Goal: Task Accomplishment & Management: Use online tool/utility

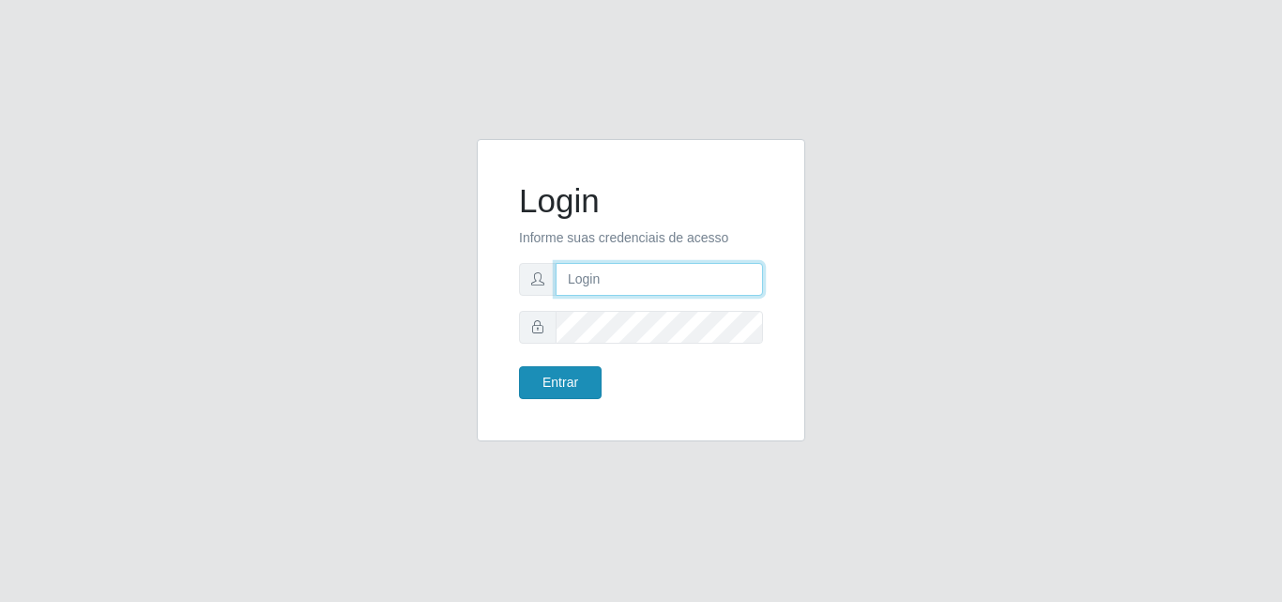
type input "[PERSON_NAME][EMAIL_ADDRESS][DOMAIN_NAME]"
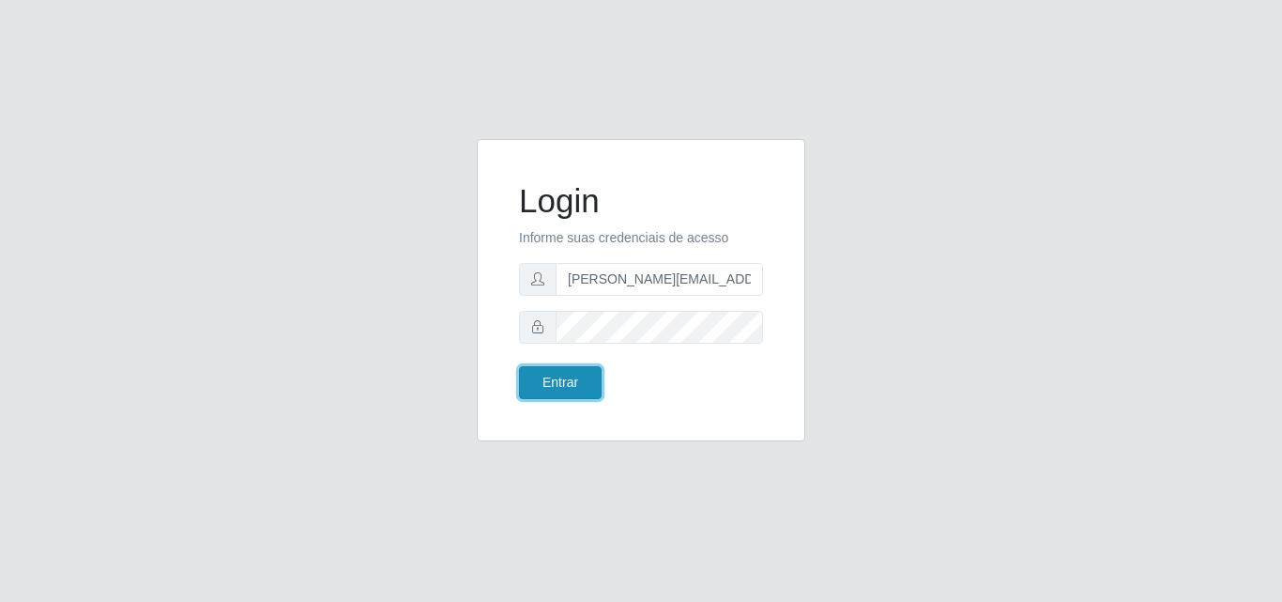
click at [569, 382] on button "Entrar" at bounding box center [560, 382] width 83 height 33
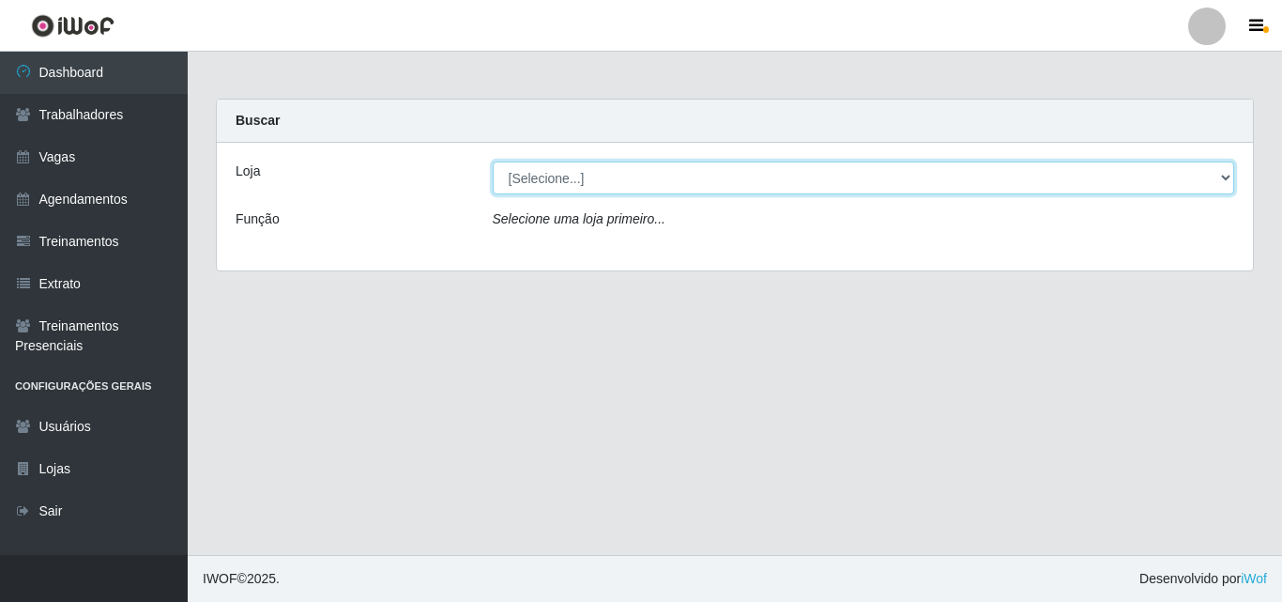
click at [1220, 176] on select "[Selecione...] Sempre Tem - [GEOGRAPHIC_DATA]" at bounding box center [864, 177] width 742 height 33
select select "508"
click at [493, 161] on select "[Selecione...] Sempre Tem - [GEOGRAPHIC_DATA]" at bounding box center [864, 177] width 742 height 33
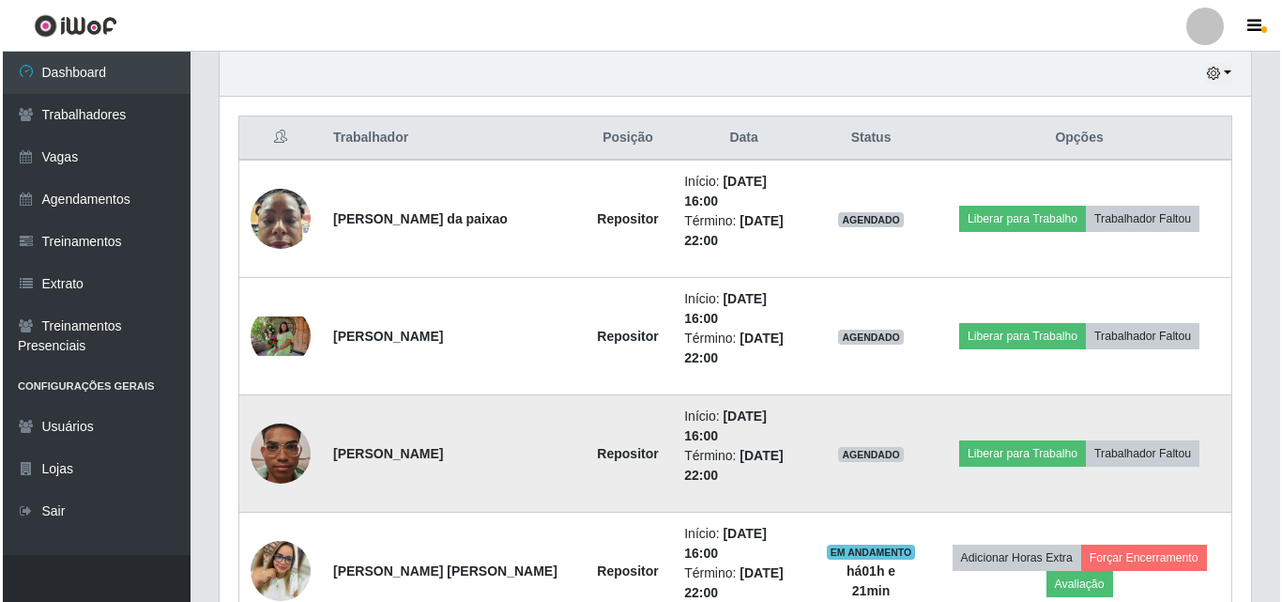
scroll to position [751, 0]
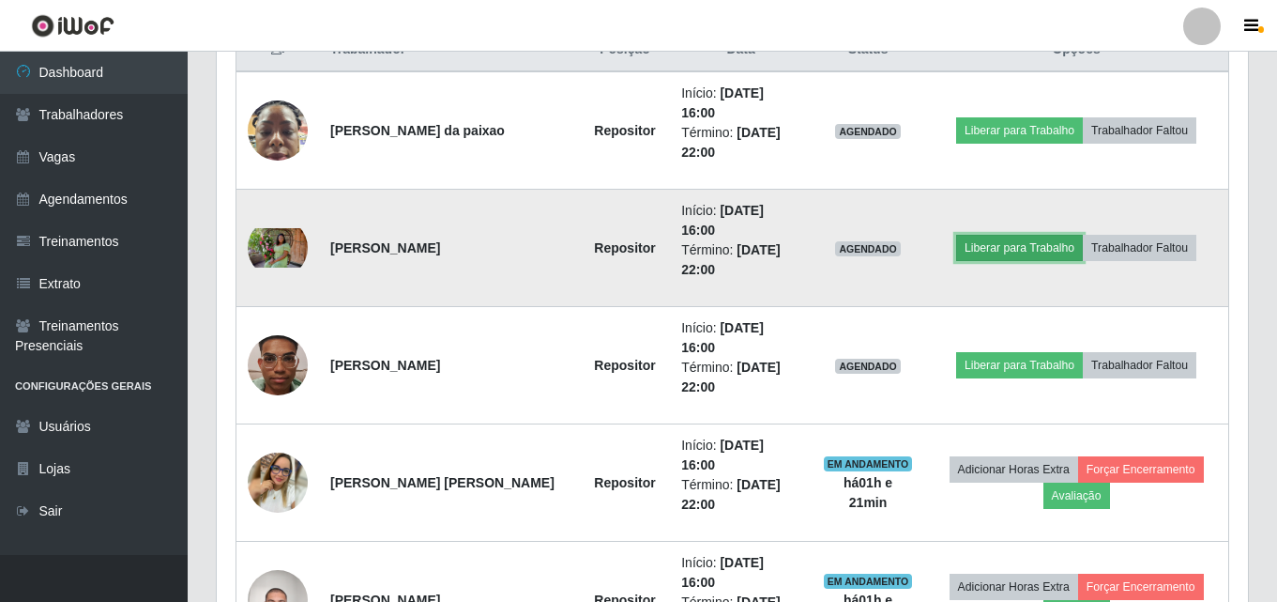
click at [1032, 235] on button "Liberar para Trabalho" at bounding box center [1019, 248] width 127 height 26
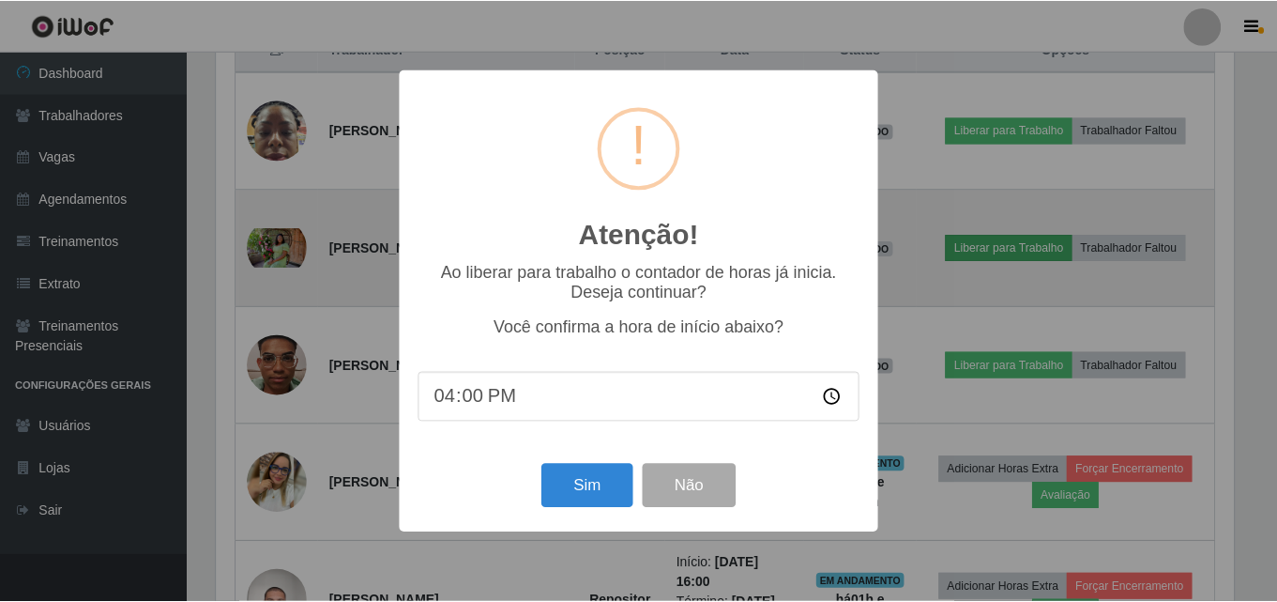
scroll to position [389, 1022]
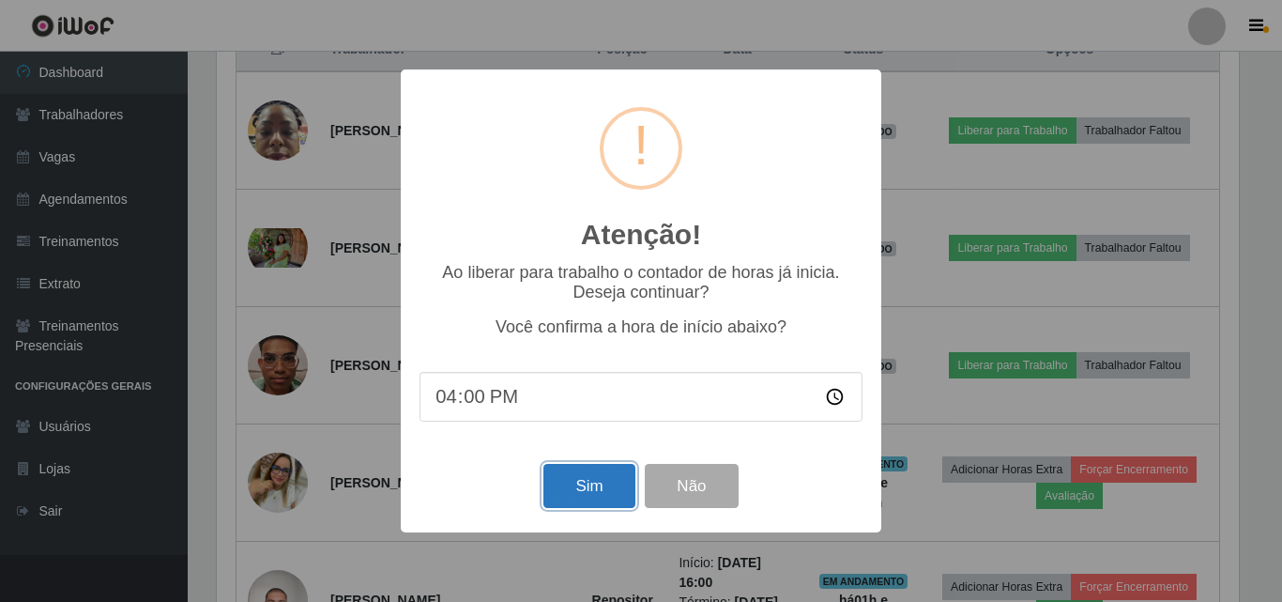
click at [574, 489] on button "Sim" at bounding box center [588, 486] width 91 height 44
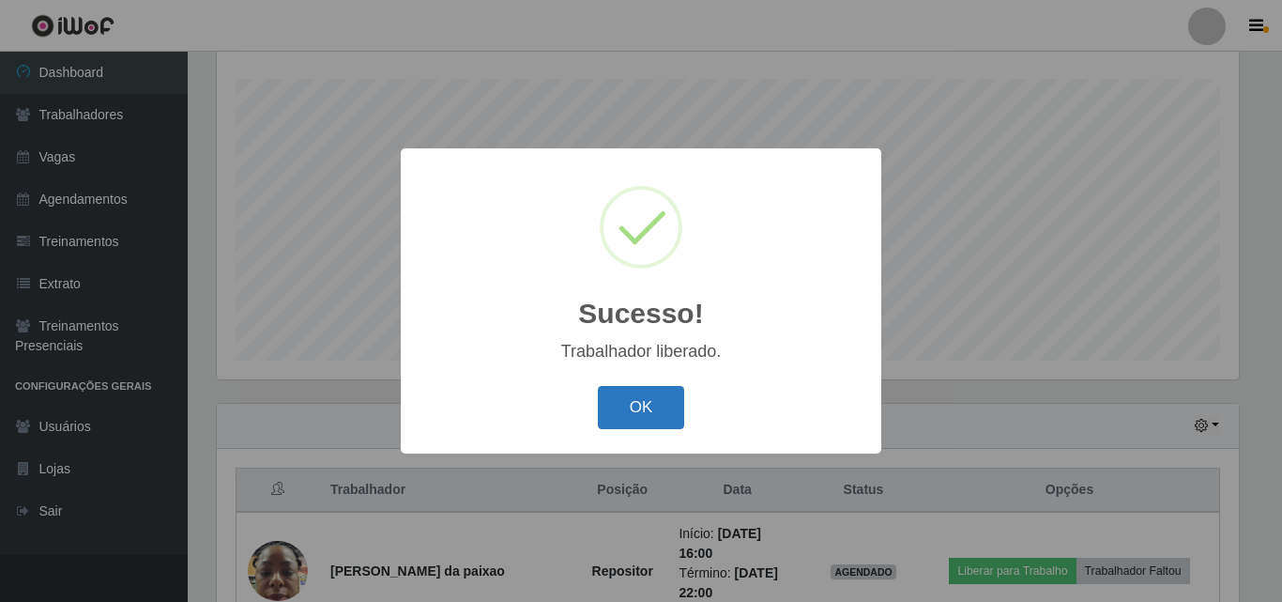
click at [665, 407] on button "OK" at bounding box center [641, 408] width 87 height 44
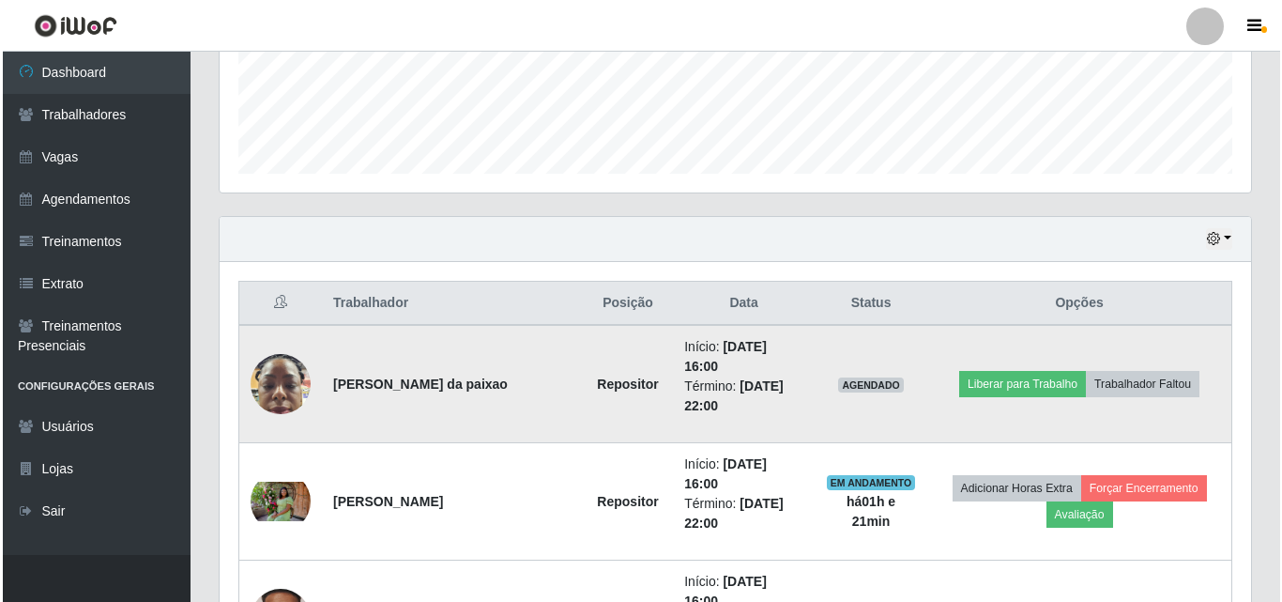
scroll to position [498, 0]
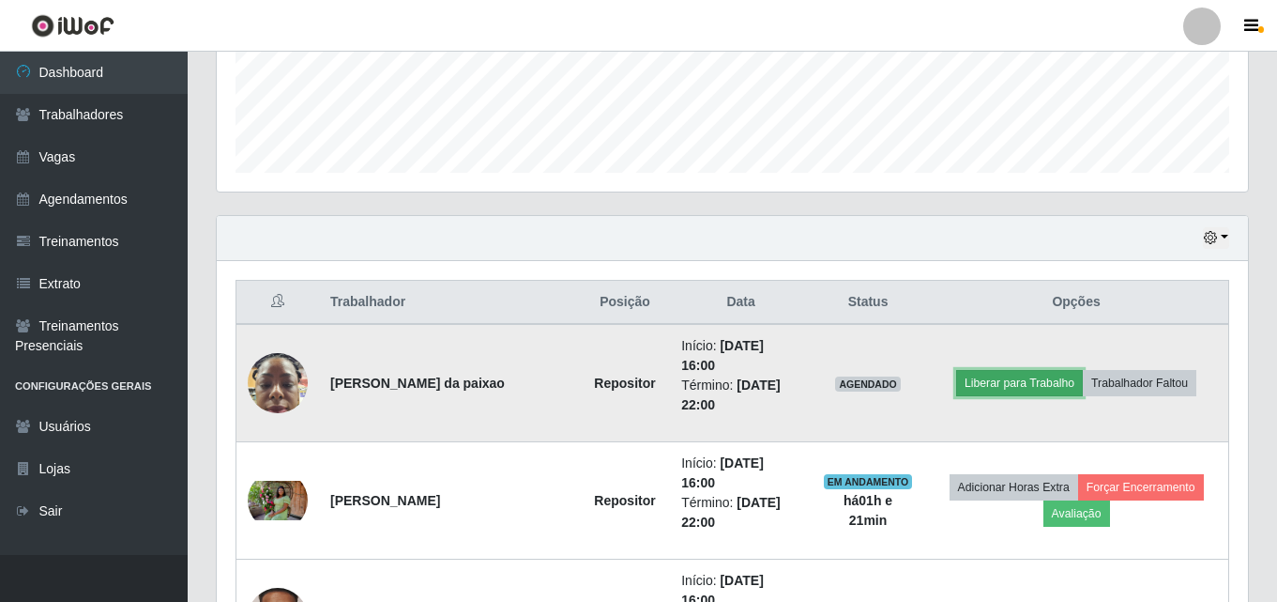
click at [1039, 370] on button "Liberar para Trabalho" at bounding box center [1019, 383] width 127 height 26
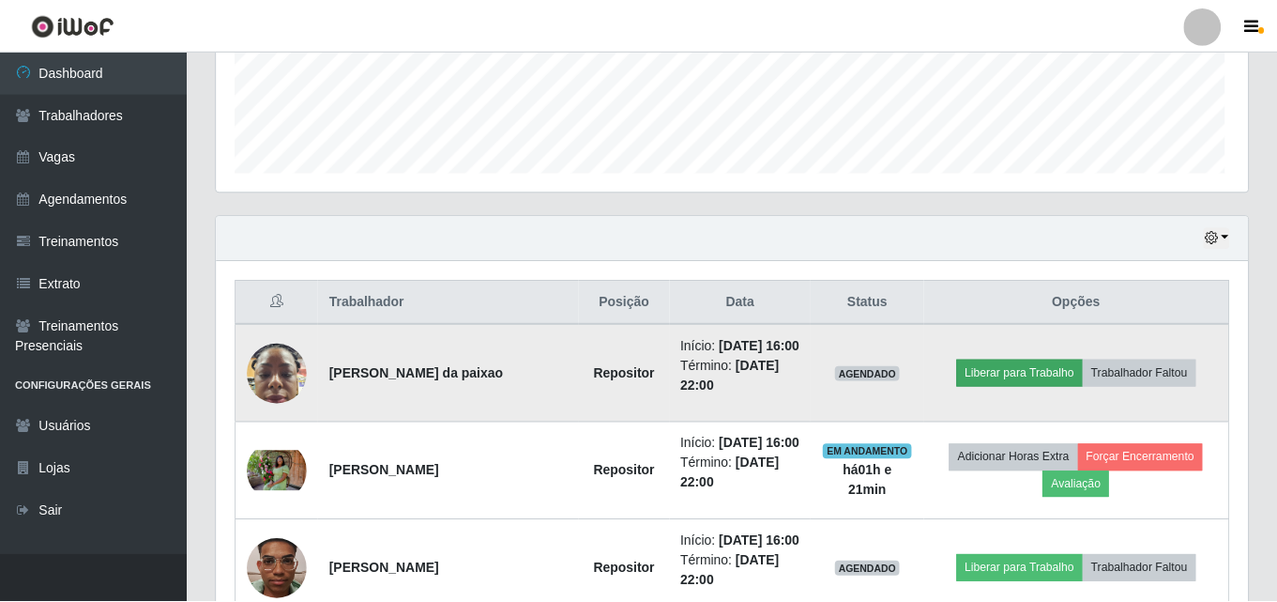
scroll to position [389, 1022]
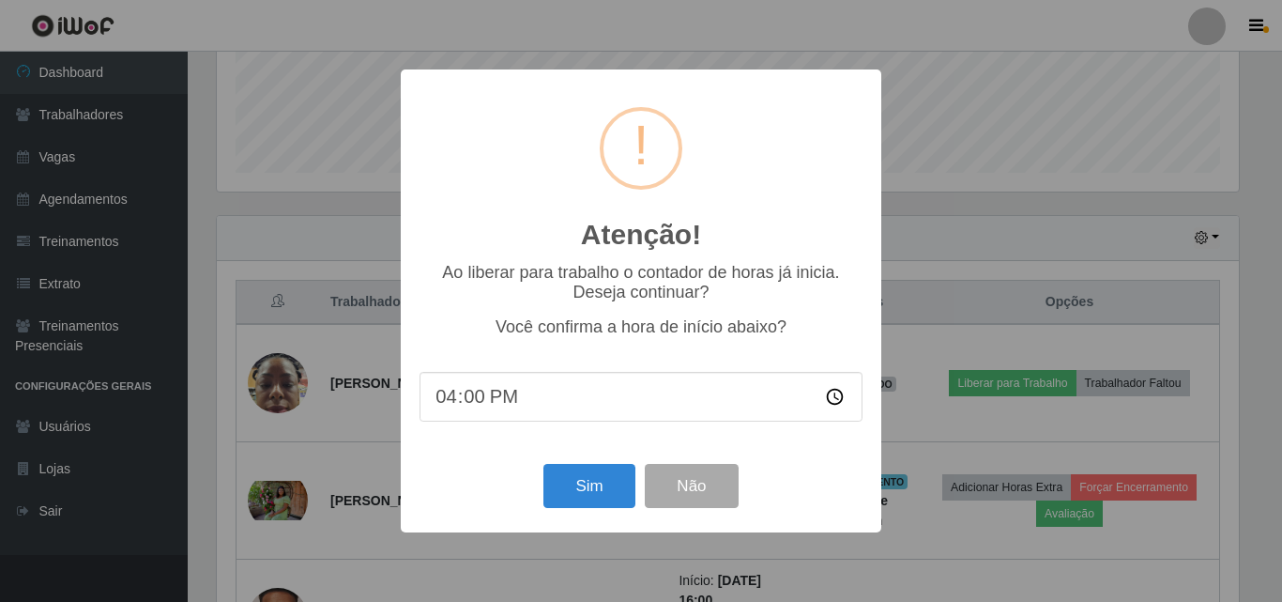
click at [542, 398] on input "16:00" at bounding box center [641, 397] width 443 height 50
click at [466, 404] on input "16:00" at bounding box center [641, 397] width 443 height 50
type input "16:14"
click at [568, 491] on button "Sim" at bounding box center [588, 486] width 91 height 44
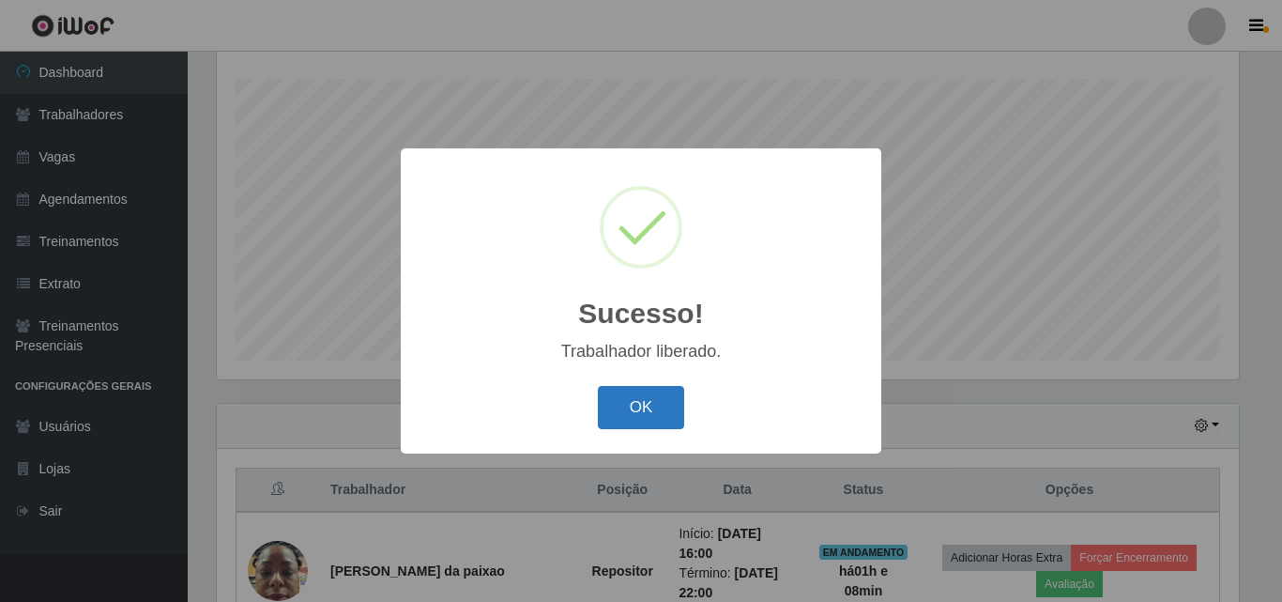
click at [634, 407] on button "OK" at bounding box center [641, 408] width 87 height 44
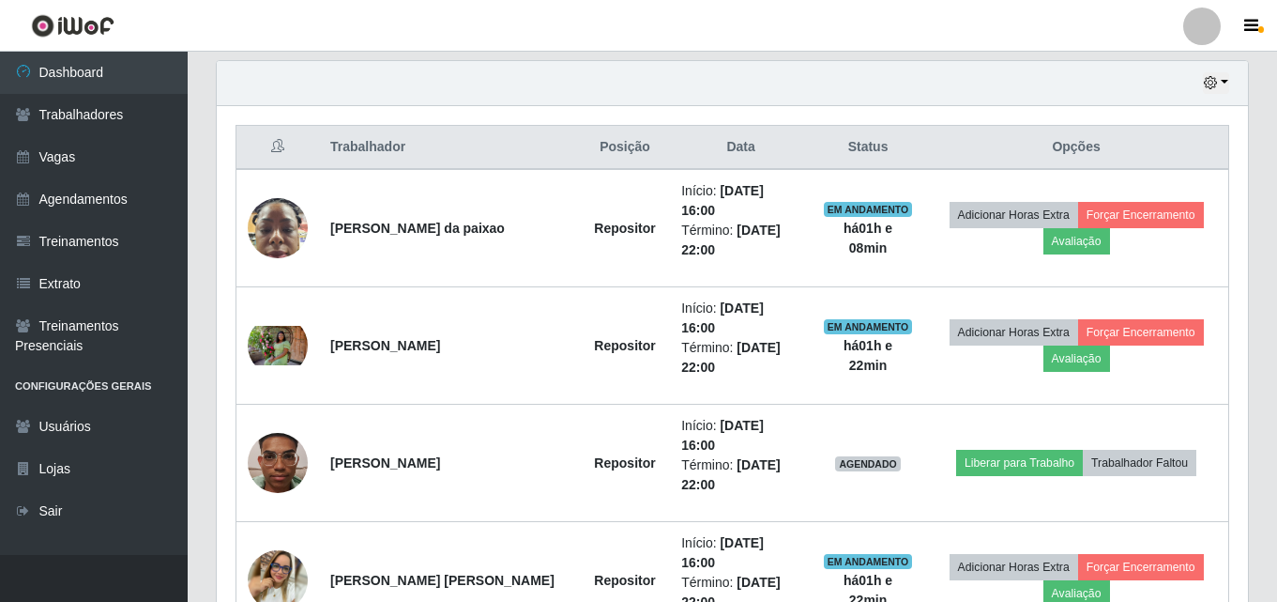
scroll to position [686, 0]
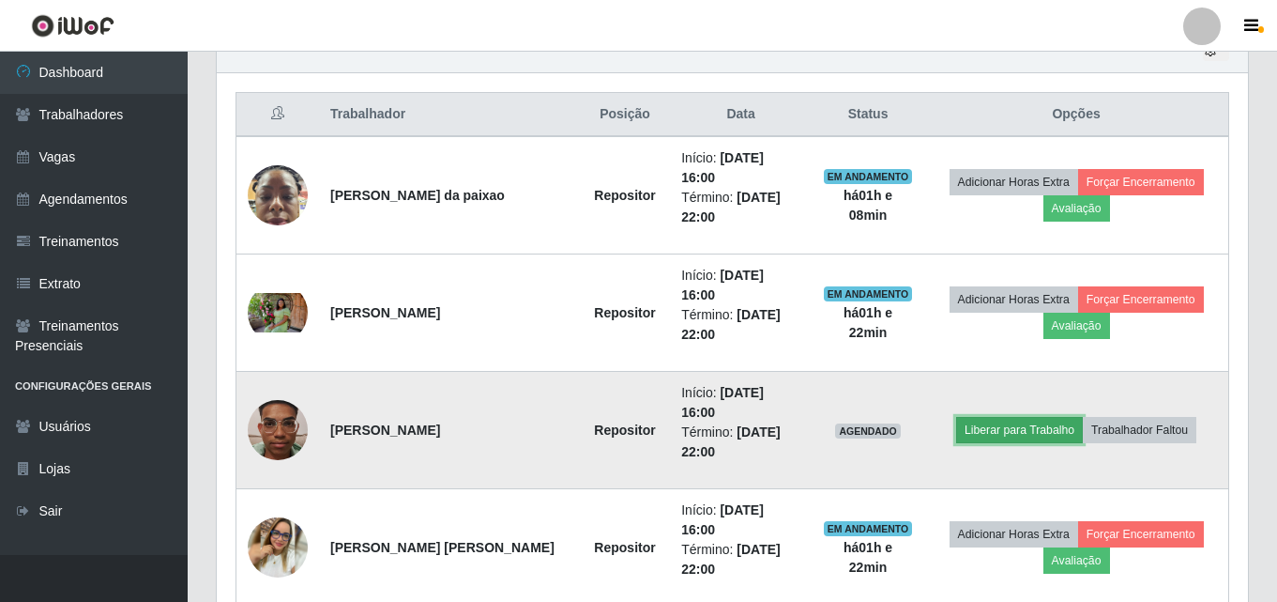
click at [1010, 417] on button "Liberar para Trabalho" at bounding box center [1019, 430] width 127 height 26
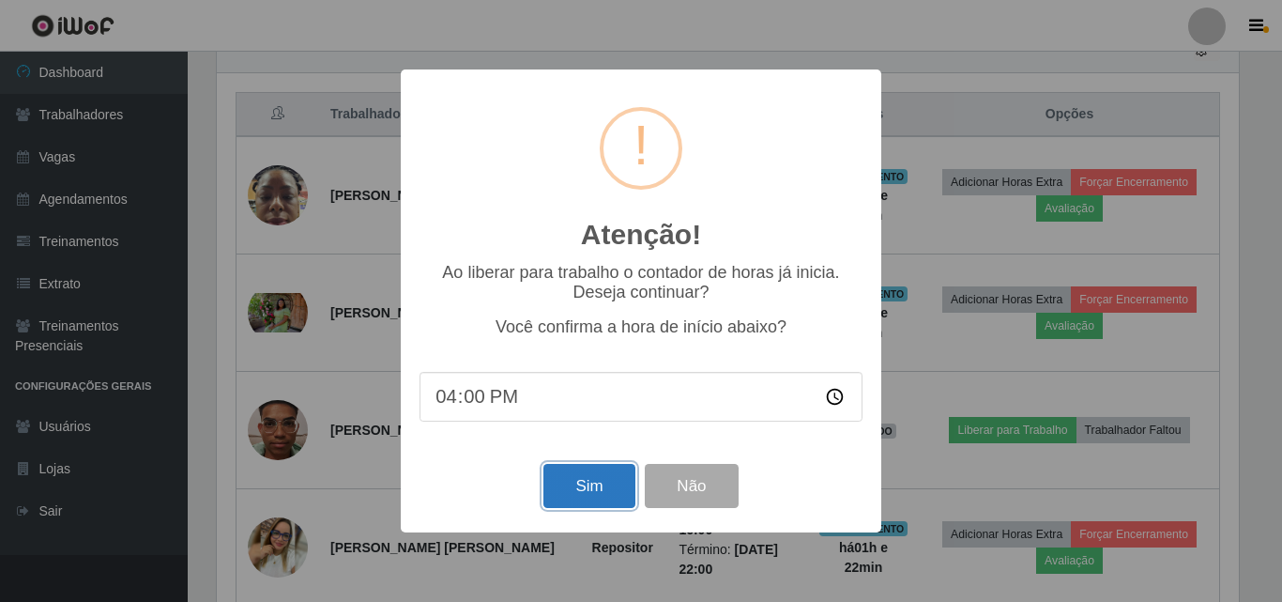
click at [593, 486] on button "Sim" at bounding box center [588, 486] width 91 height 44
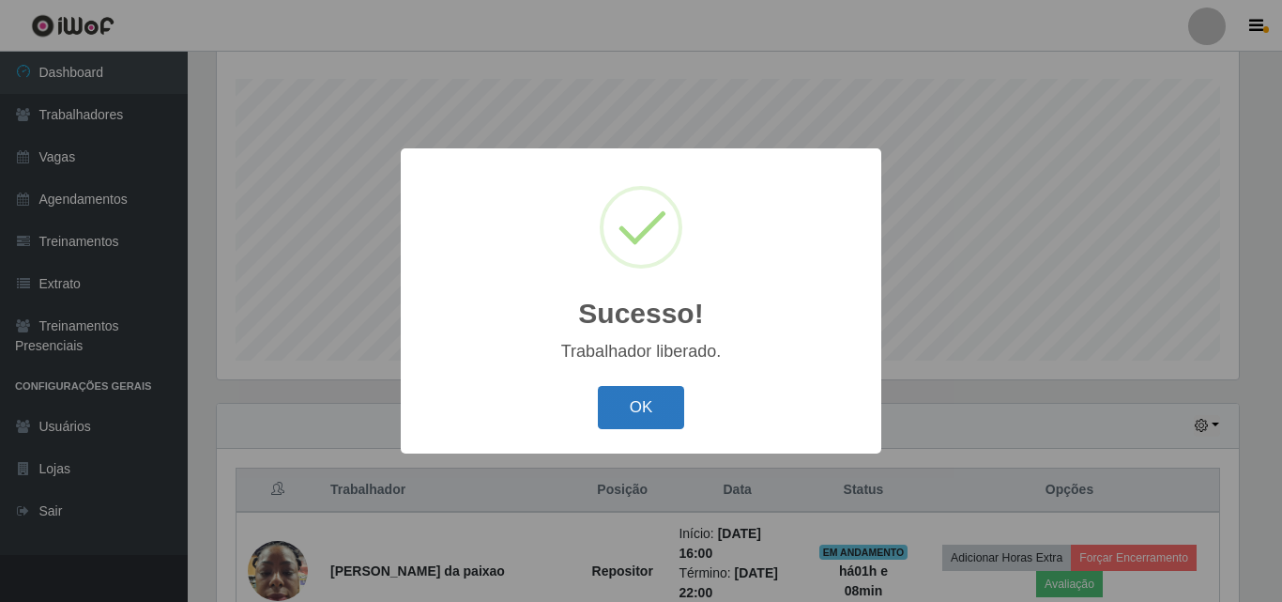
click at [643, 404] on button "OK" at bounding box center [641, 408] width 87 height 44
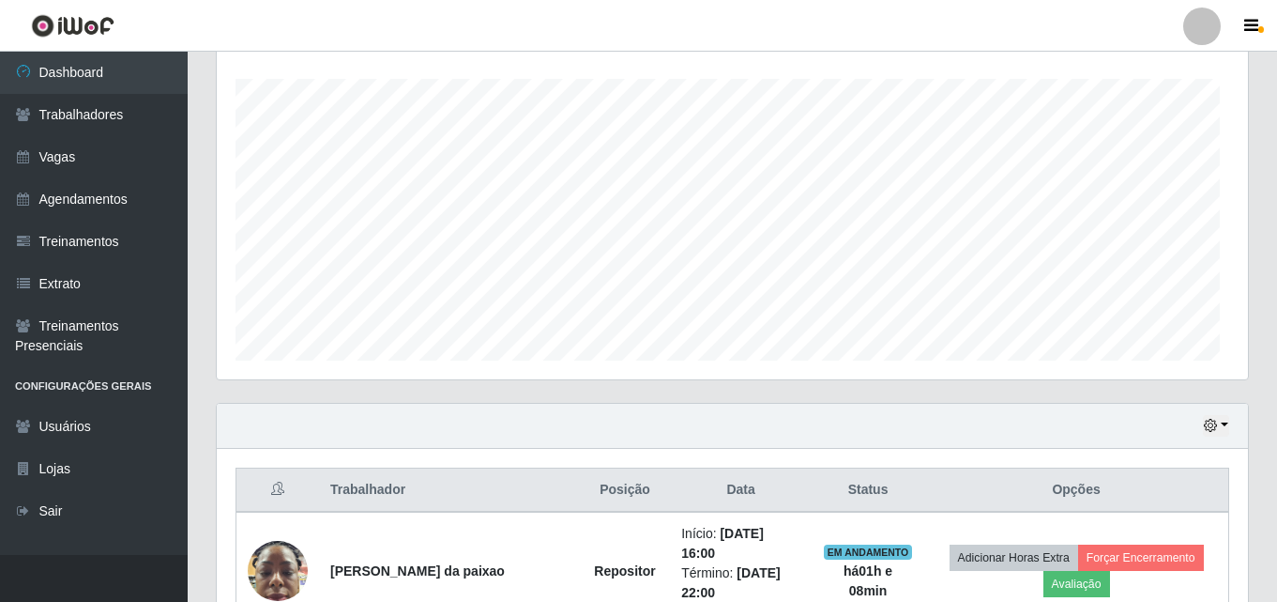
scroll to position [0, 0]
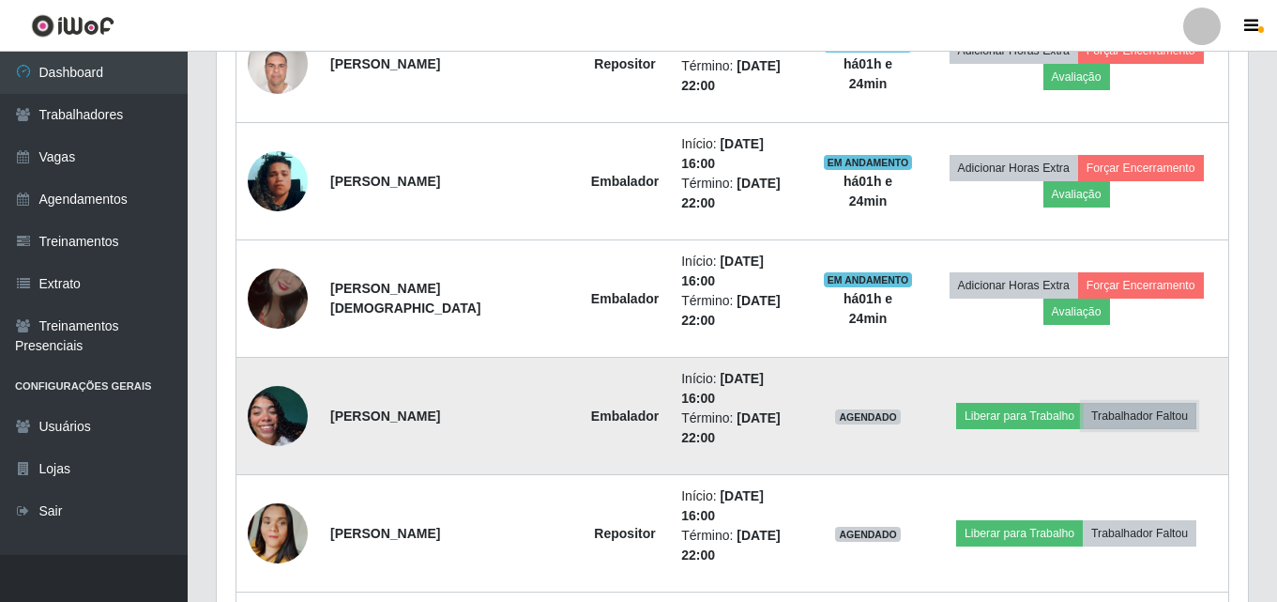
click at [1133, 403] on button "Trabalhador Faltou" at bounding box center [1140, 416] width 114 height 26
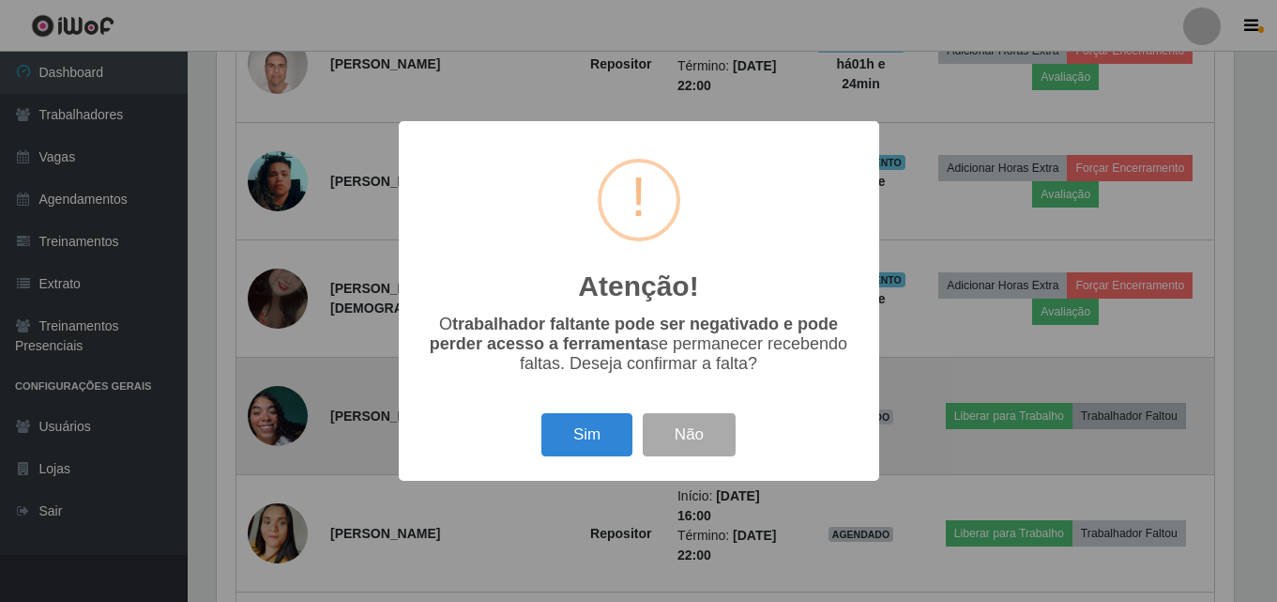
scroll to position [389, 1022]
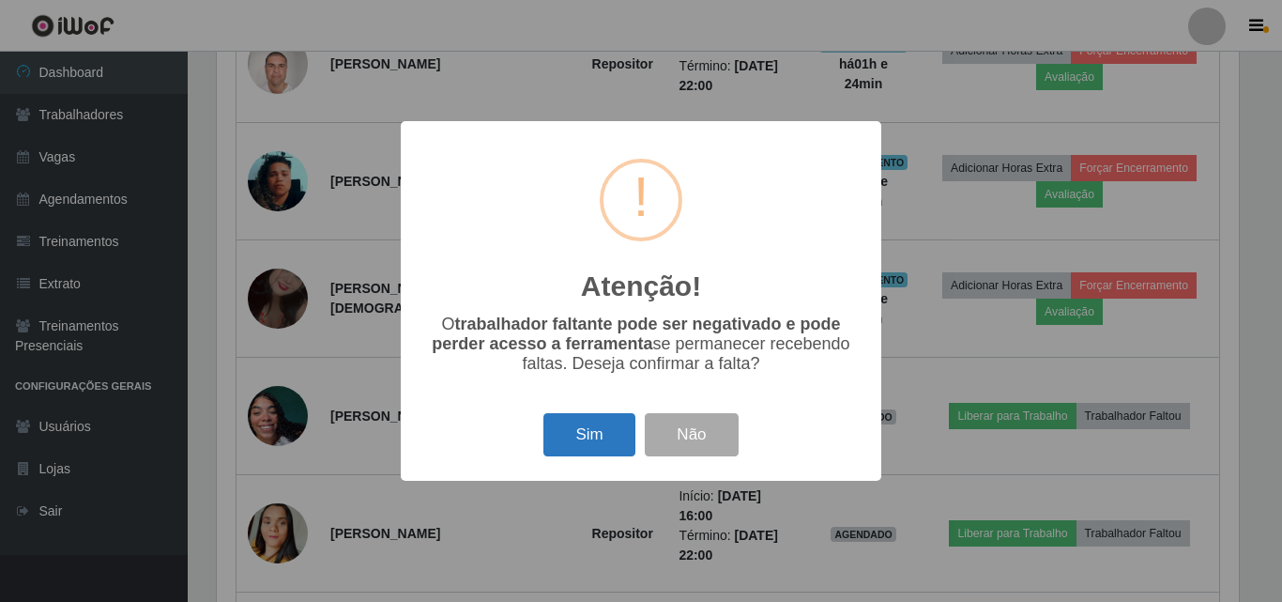
click at [564, 443] on button "Sim" at bounding box center [588, 435] width 91 height 44
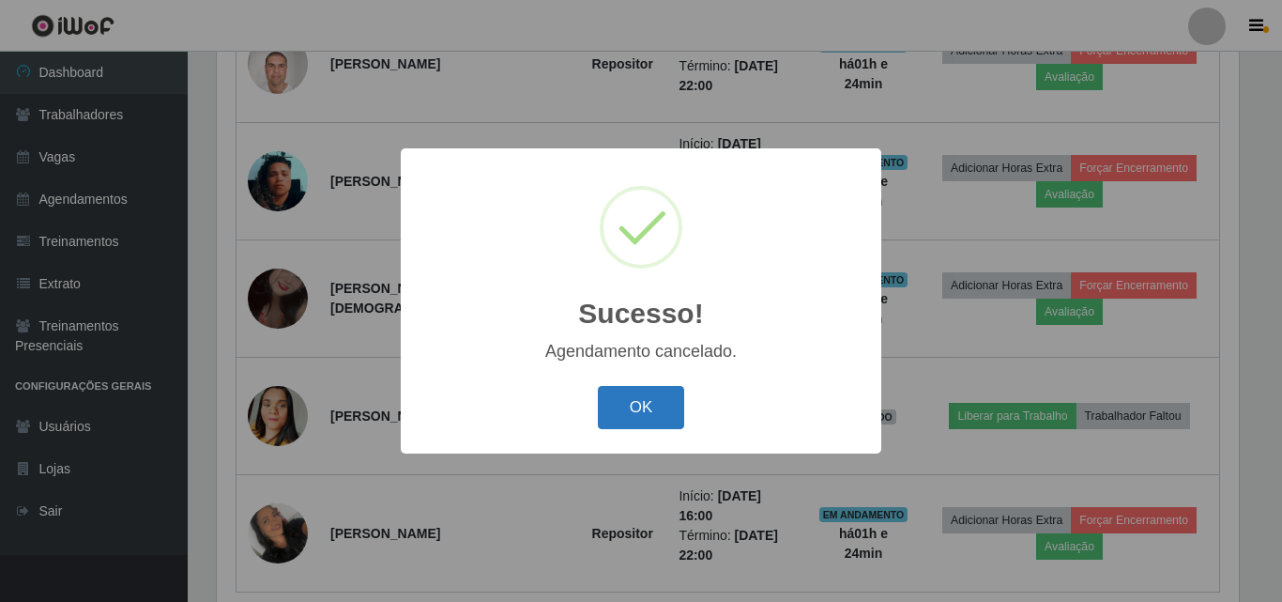
click at [630, 400] on button "OK" at bounding box center [641, 408] width 87 height 44
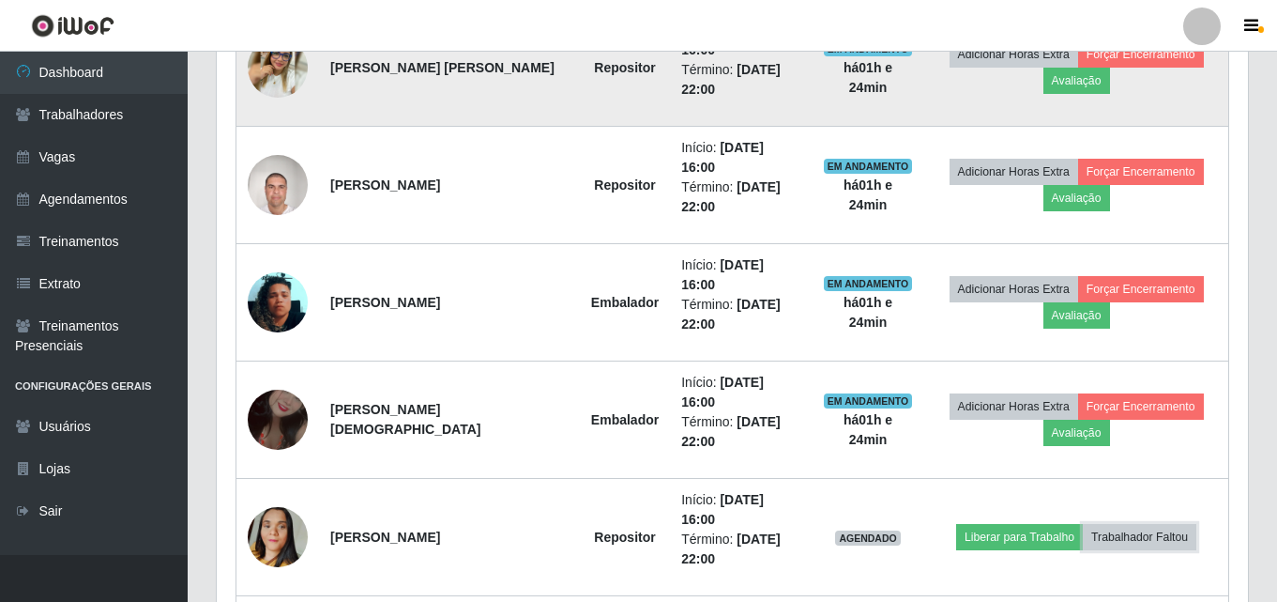
scroll to position [1189, 0]
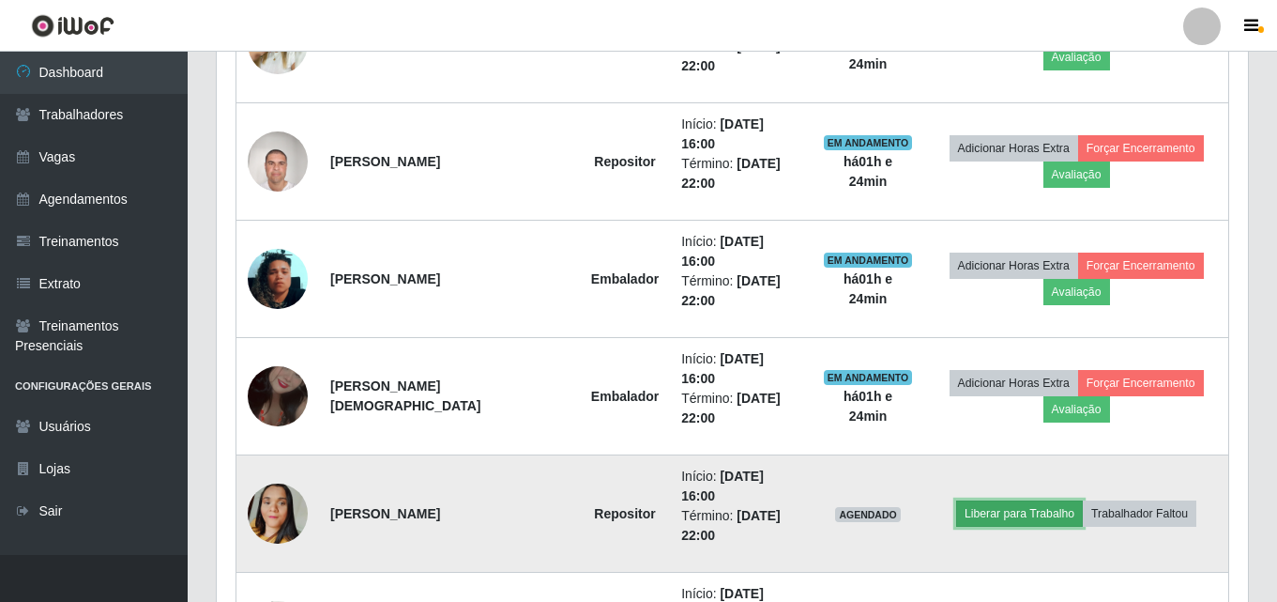
click at [998, 500] on button "Liberar para Trabalho" at bounding box center [1019, 513] width 127 height 26
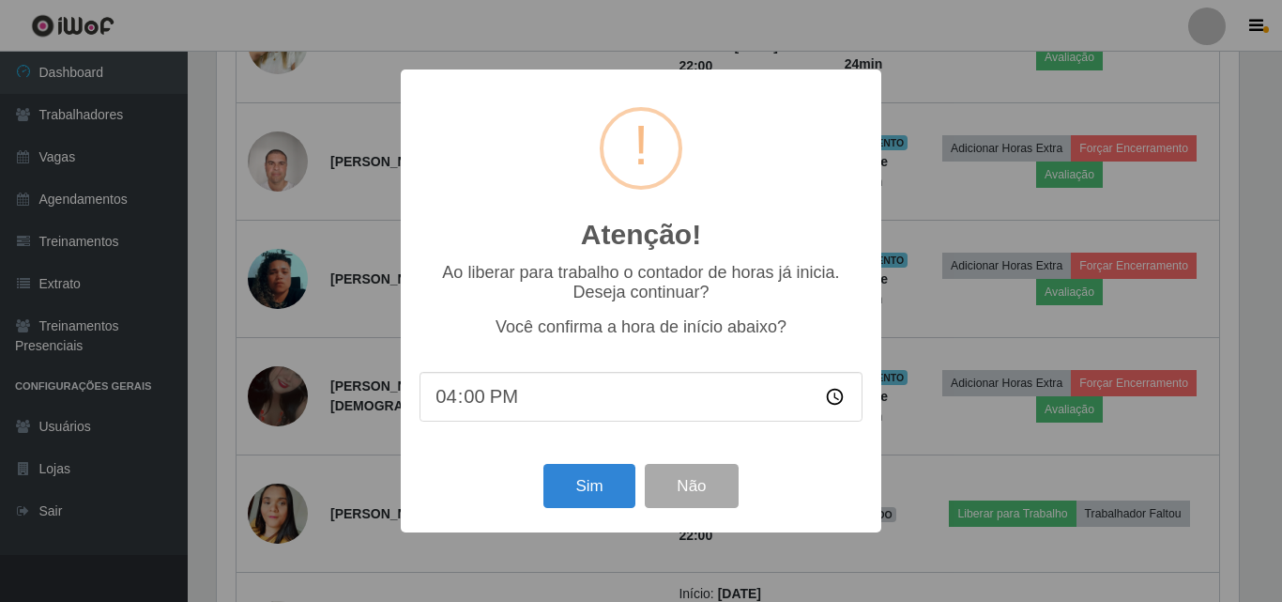
click at [504, 399] on input "16:00" at bounding box center [641, 397] width 443 height 50
click at [479, 401] on input "16:00" at bounding box center [641, 397] width 443 height 50
type input "16:20"
click at [599, 488] on button "Sim" at bounding box center [588, 486] width 91 height 44
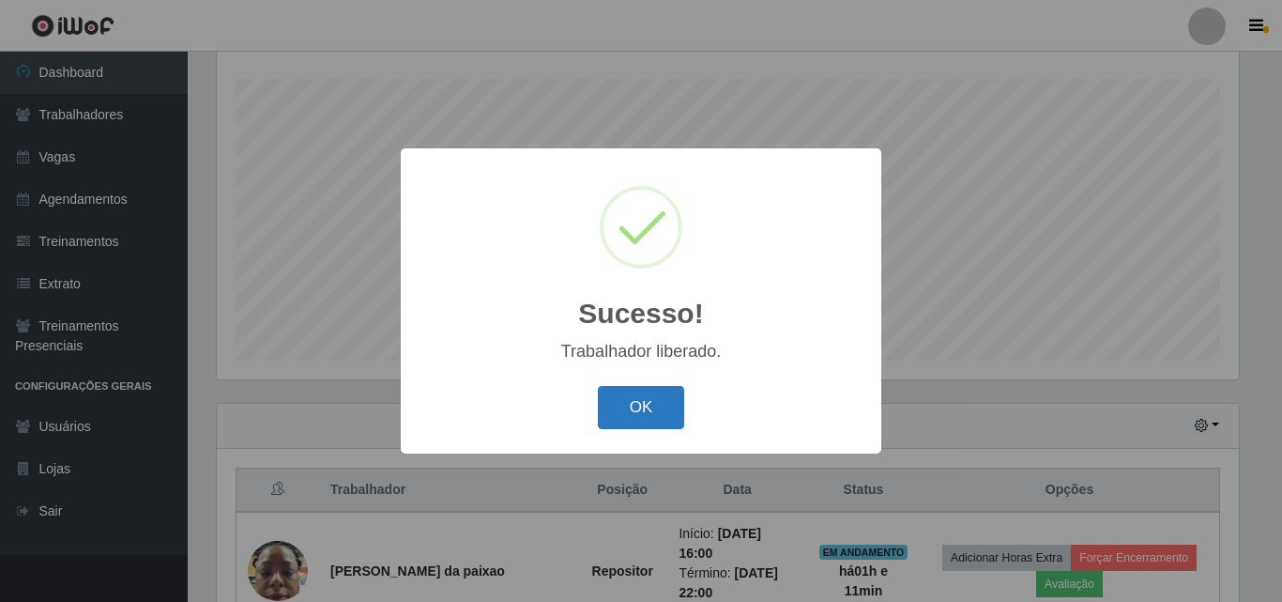
click at [624, 415] on button "OK" at bounding box center [641, 408] width 87 height 44
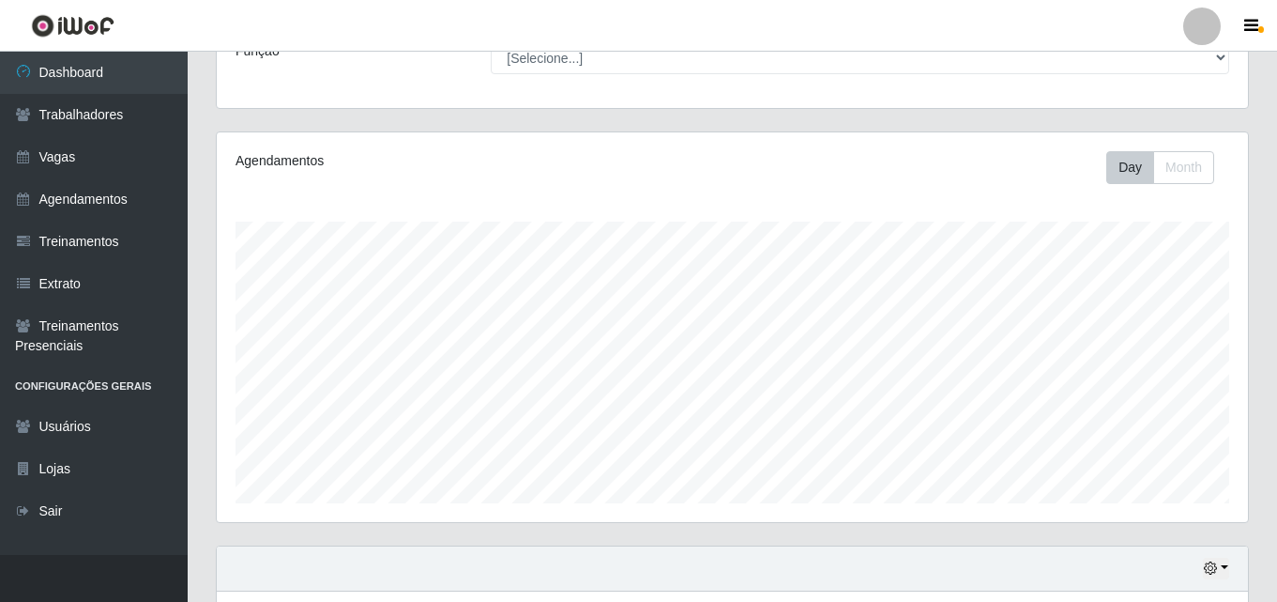
scroll to position [157, 0]
